Goal: Check status: Check status

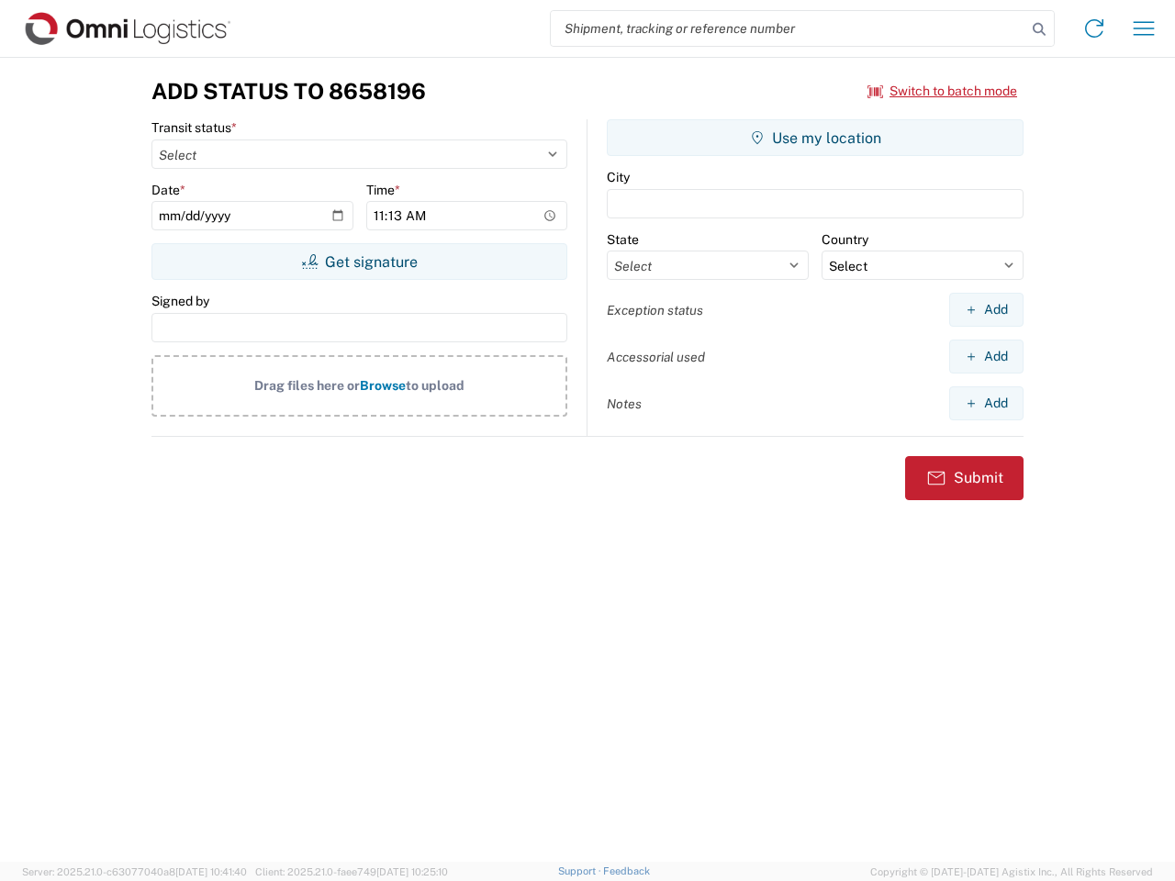
click at [789, 28] on input "search" at bounding box center [788, 28] width 475 height 35
click at [1039, 29] on icon at bounding box center [1039, 30] width 26 height 26
click at [1094, 28] on icon at bounding box center [1093, 28] width 29 height 29
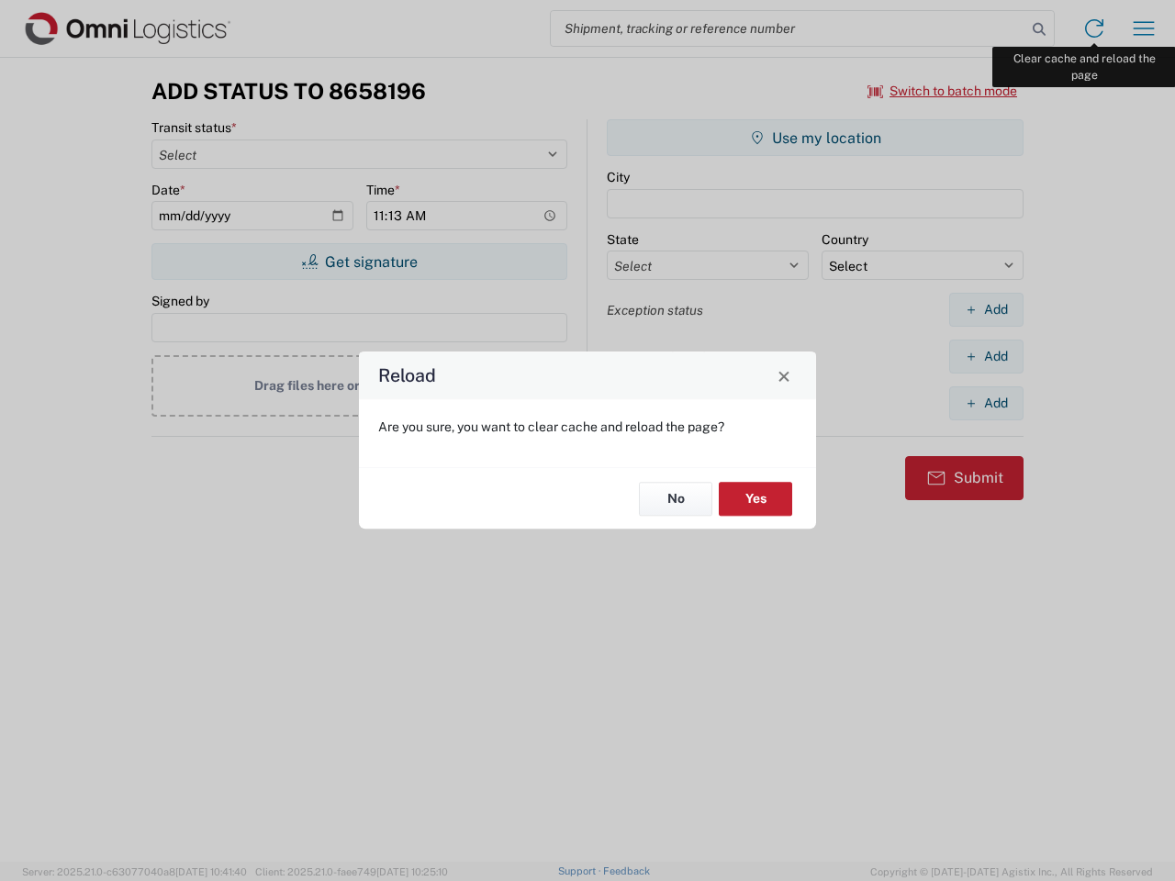
click at [1144, 28] on div "Reload Are you sure, you want to clear cache and reload the page? No Yes" at bounding box center [587, 440] width 1175 height 881
click at [943, 91] on div "Reload Are you sure, you want to clear cache and reload the page? No Yes" at bounding box center [587, 440] width 1175 height 881
click at [359, 262] on div "Reload Are you sure, you want to clear cache and reload the page? No Yes" at bounding box center [587, 440] width 1175 height 881
click at [815, 138] on div "Reload Are you sure, you want to clear cache and reload the page? No Yes" at bounding box center [587, 440] width 1175 height 881
click at [986, 309] on div "Reload Are you sure, you want to clear cache and reload the page? No Yes" at bounding box center [587, 440] width 1175 height 881
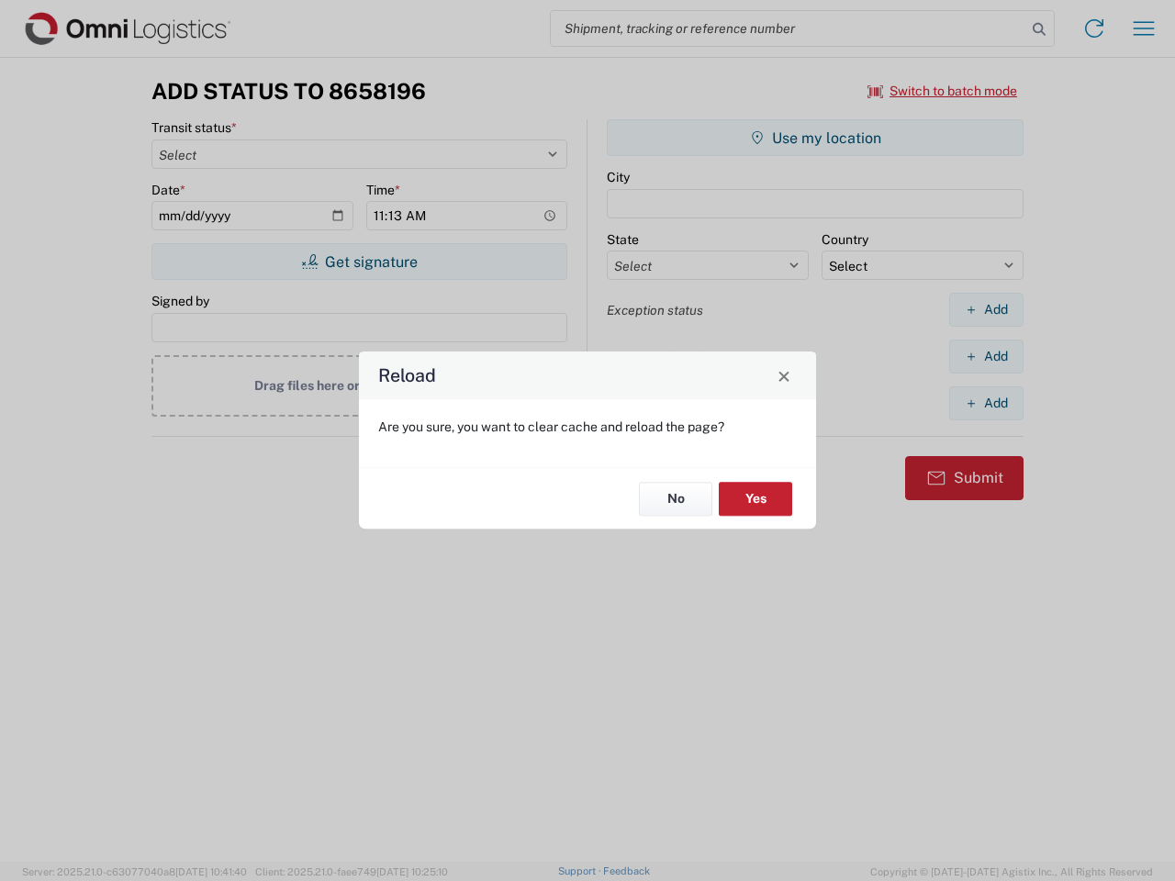
click at [986, 356] on div "Reload Are you sure, you want to clear cache and reload the page? No Yes" at bounding box center [587, 440] width 1175 height 881
click at [986, 403] on div "Reload Are you sure, you want to clear cache and reload the page? No Yes" at bounding box center [587, 440] width 1175 height 881
